Goal: Information Seeking & Learning: Check status

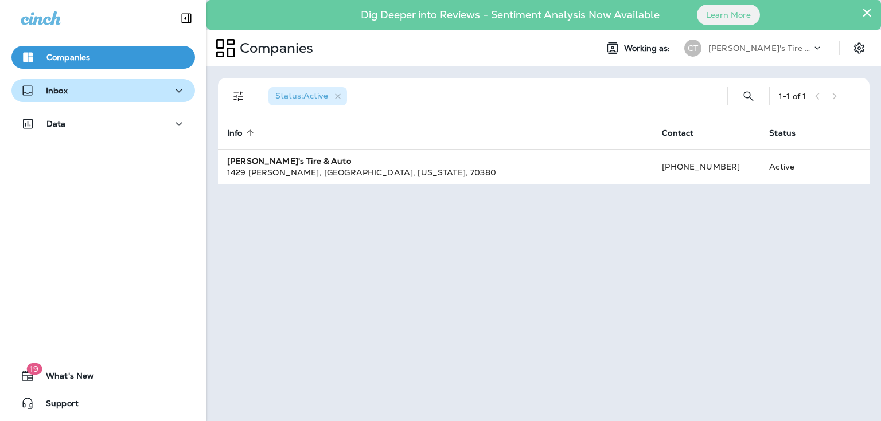
click at [76, 89] on div "Inbox" at bounding box center [103, 91] width 165 height 14
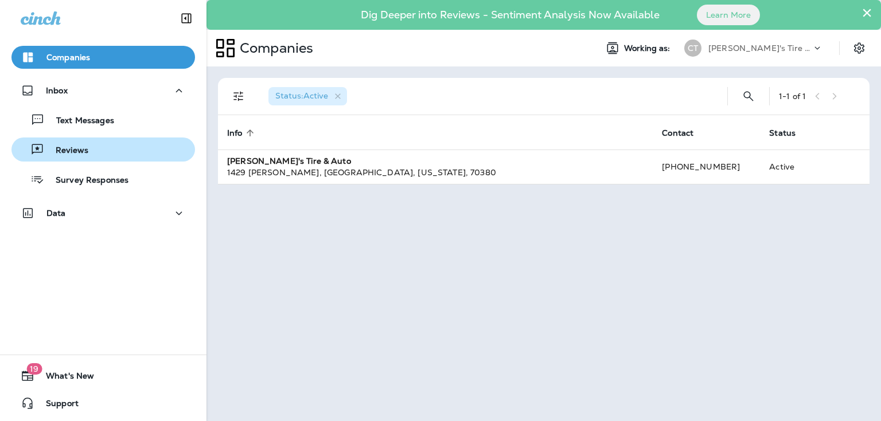
click at [89, 147] on div "Reviews" at bounding box center [103, 149] width 174 height 17
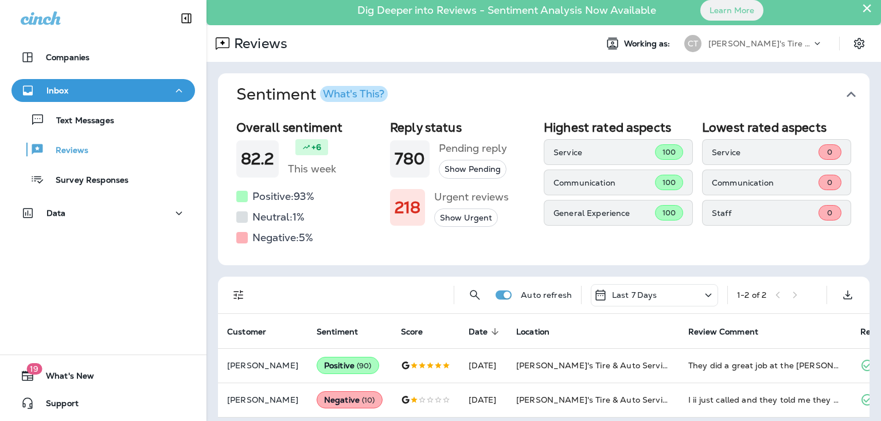
scroll to position [18, 0]
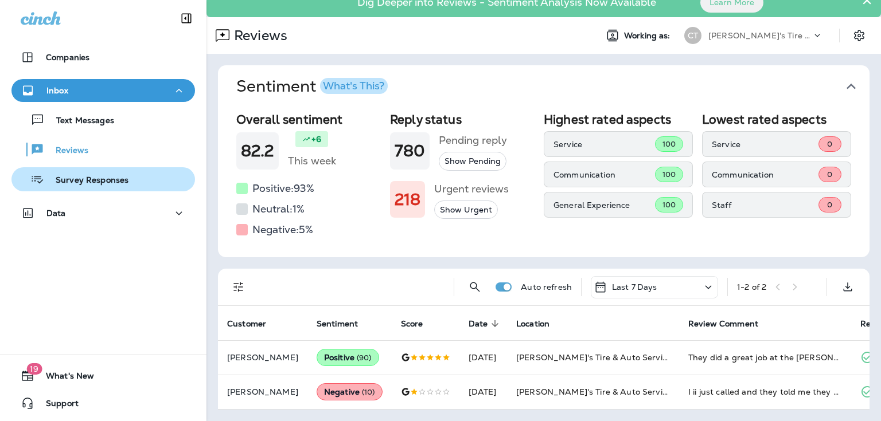
click at [96, 181] on p "Survey Responses" at bounding box center [86, 180] width 84 height 11
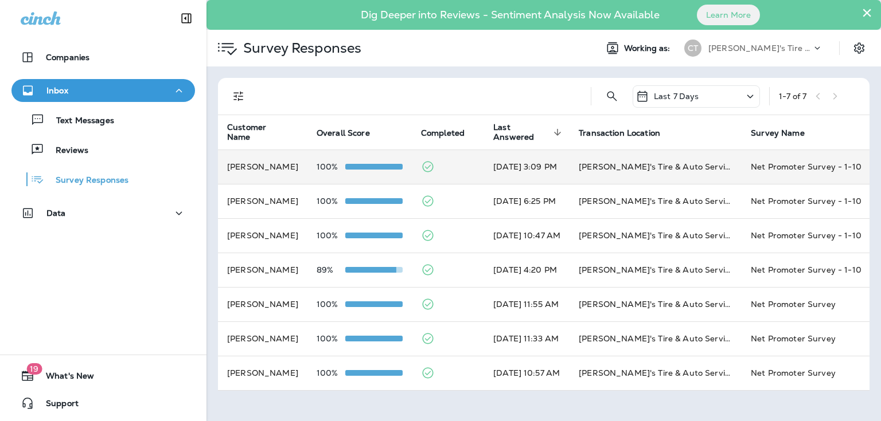
click at [271, 169] on td "[PERSON_NAME]" at bounding box center [262, 167] width 89 height 34
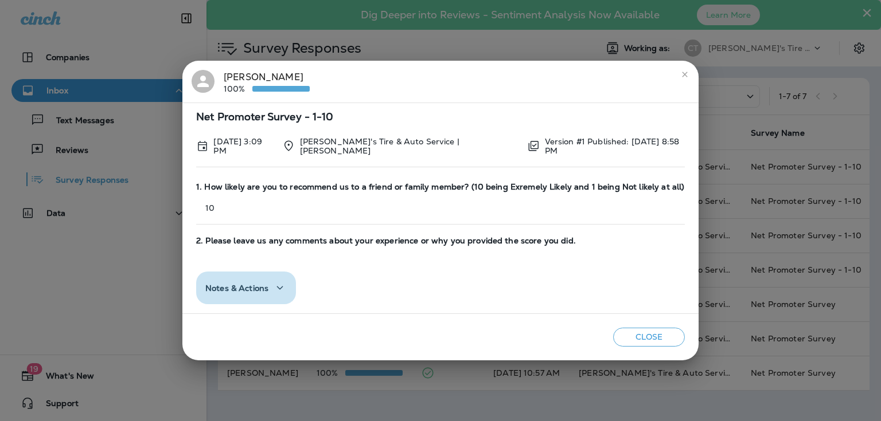
click at [268, 287] on span "Notes & Actions" at bounding box center [236, 289] width 63 height 10
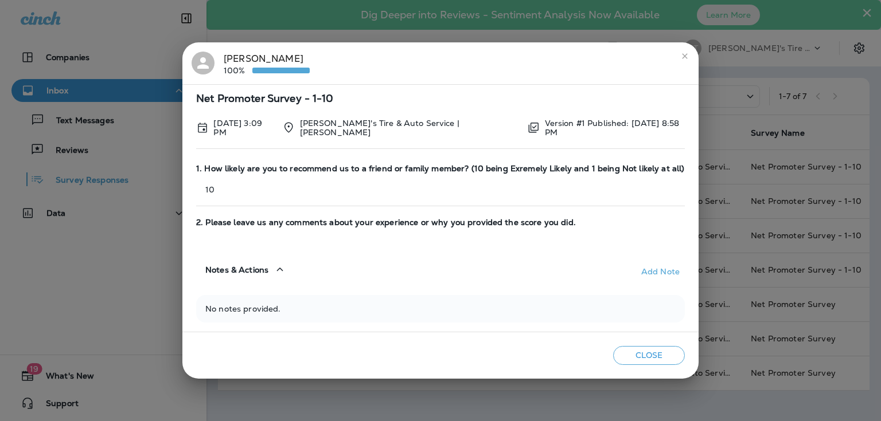
click at [283, 268] on icon "button" at bounding box center [280, 269] width 6 height 3
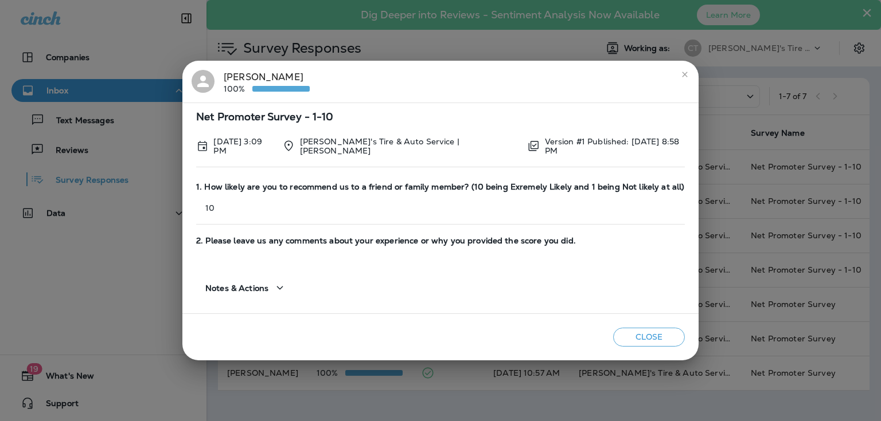
click at [285, 289] on icon "button" at bounding box center [280, 288] width 14 height 14
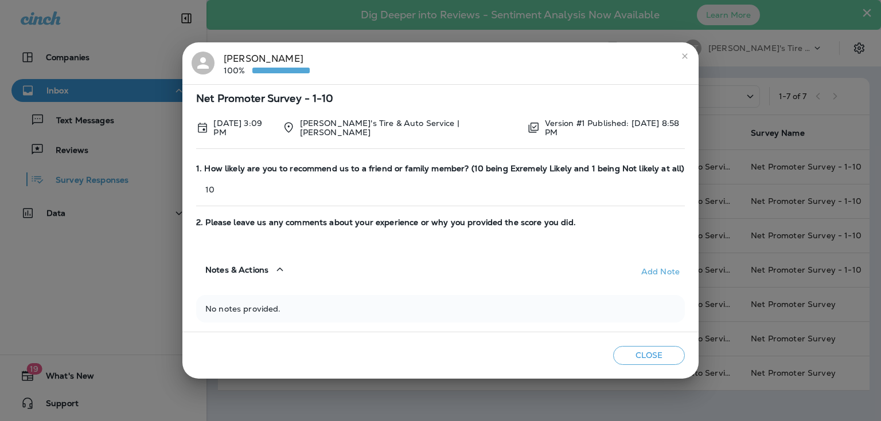
drag, startPoint x: 218, startPoint y: 186, endPoint x: 226, endPoint y: 186, distance: 8.0
click at [226, 186] on p "10" at bounding box center [440, 189] width 488 height 9
click at [680, 56] on icon "close" at bounding box center [684, 56] width 9 height 9
